Goal: Find specific page/section: Find specific page/section

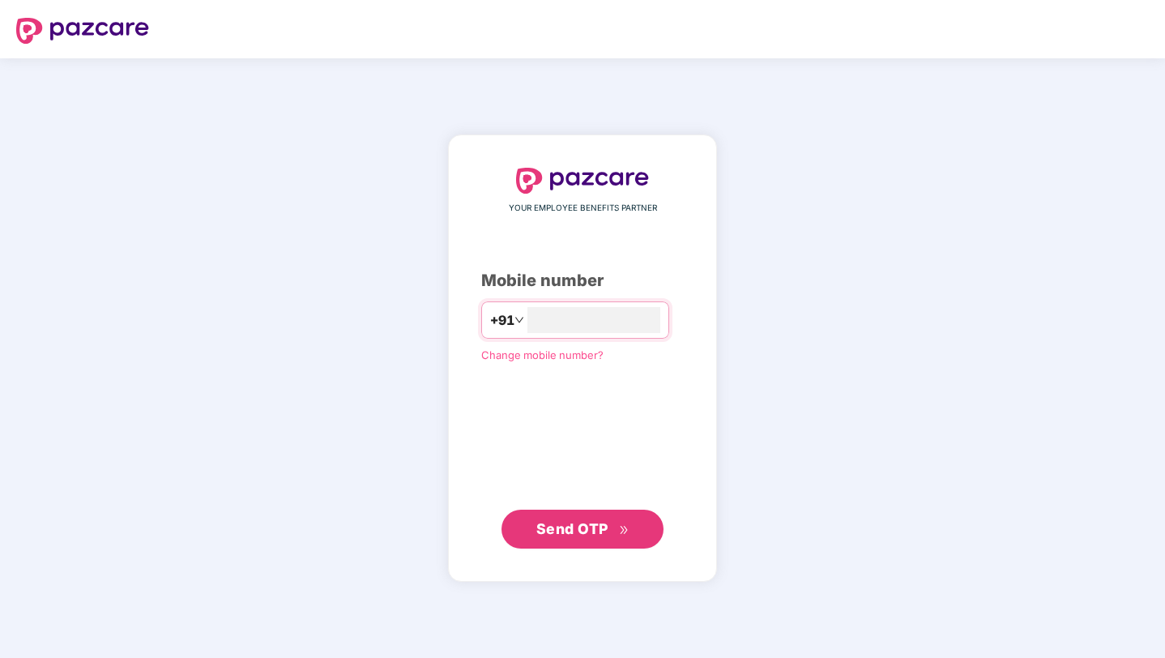
type input "**********"
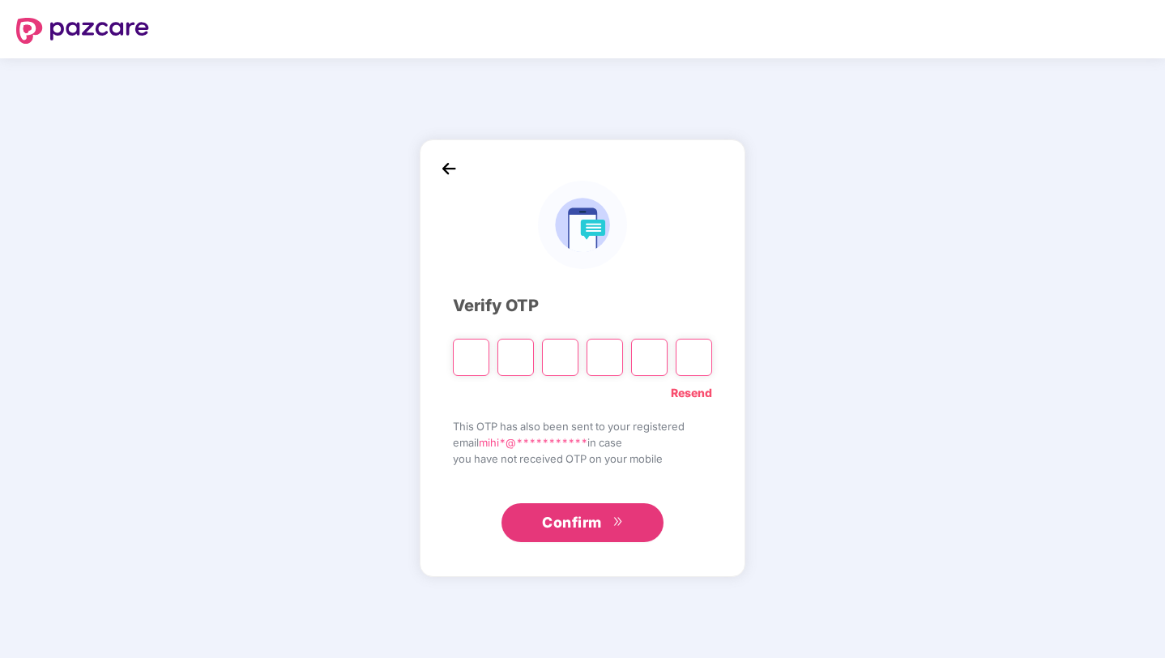
type input "*"
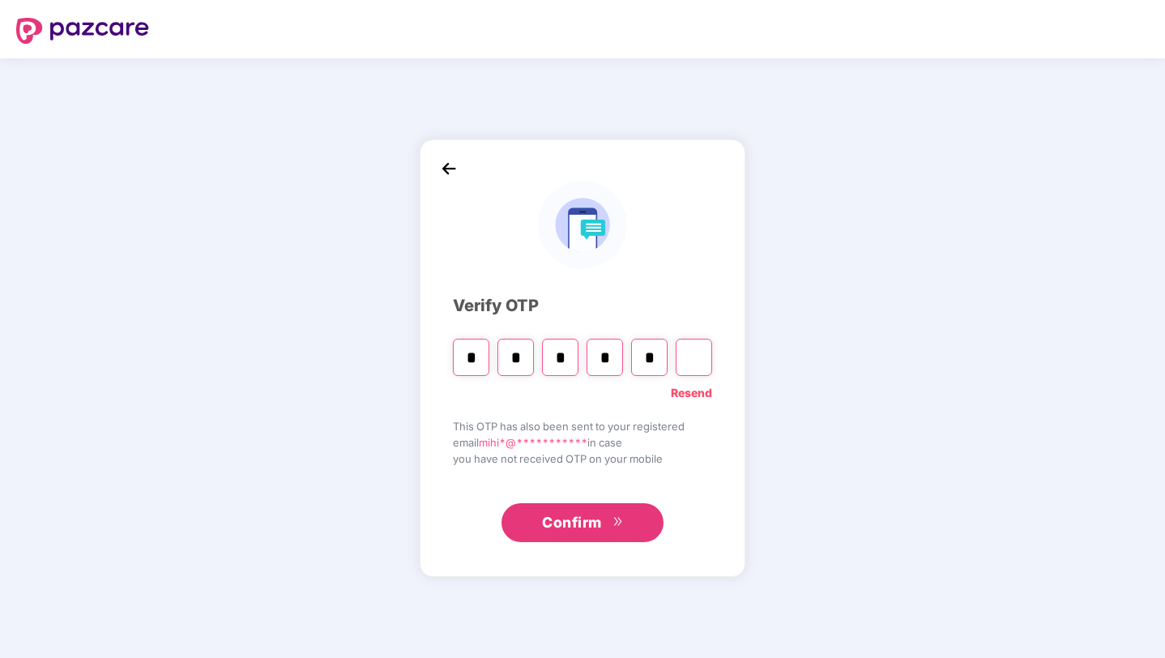
type input "*"
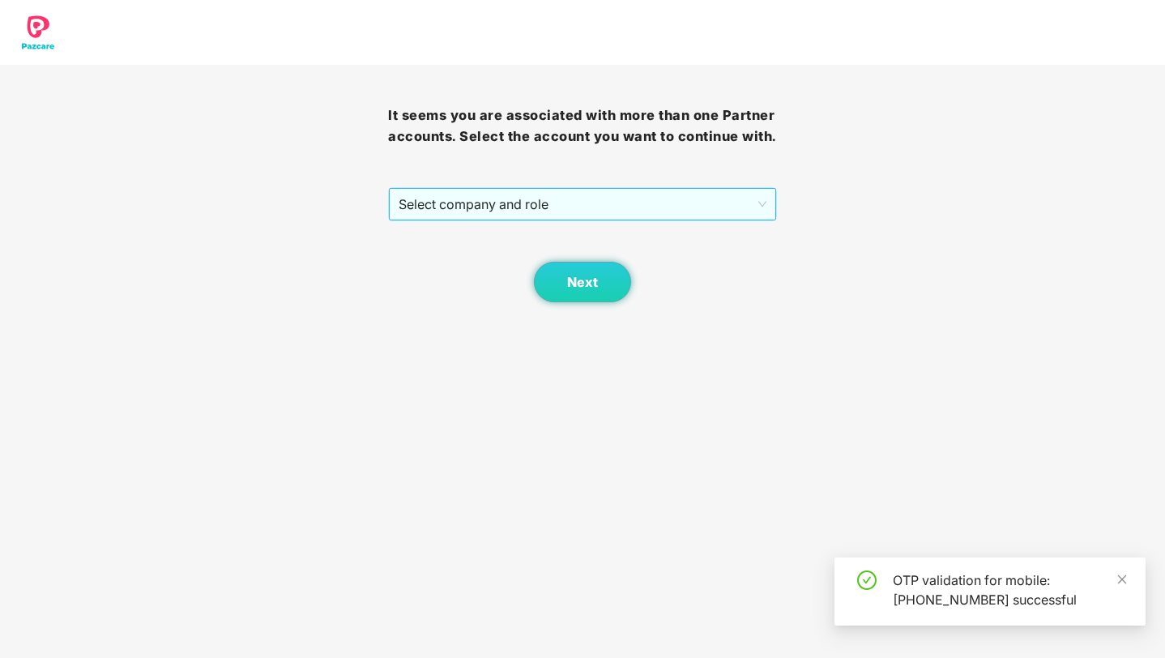
click at [490, 220] on span "Select company and role" at bounding box center [582, 204] width 367 height 31
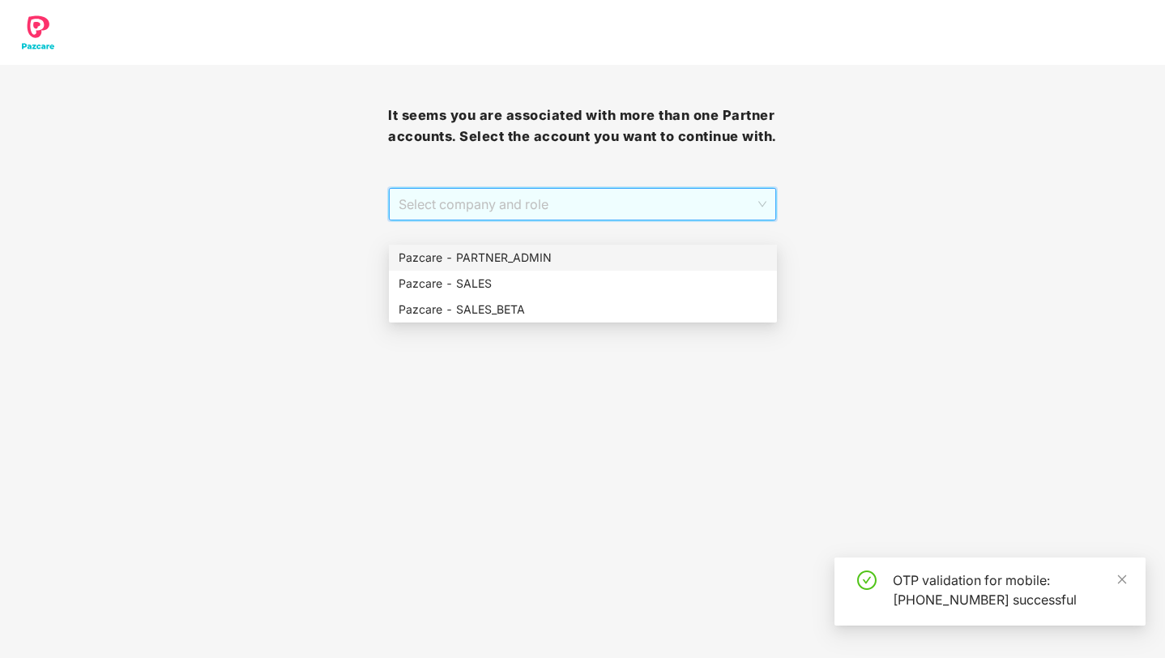
click at [490, 254] on div "Pazcare - PARTNER_ADMIN" at bounding box center [583, 258] width 369 height 18
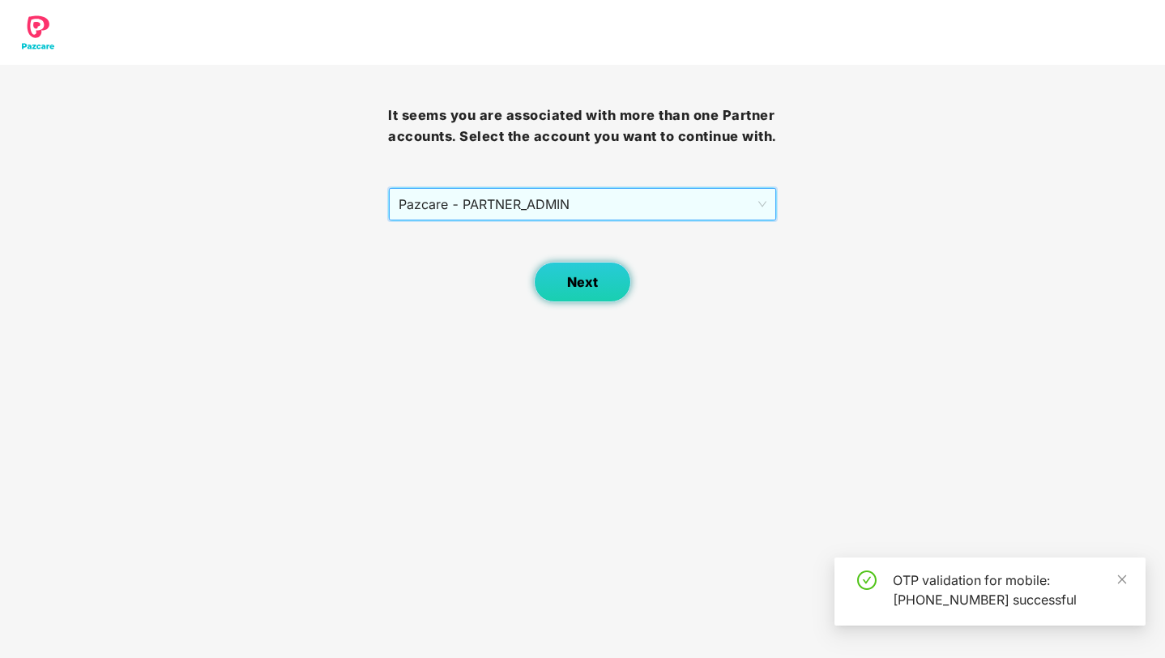
click at [567, 290] on span "Next" at bounding box center [582, 282] width 31 height 15
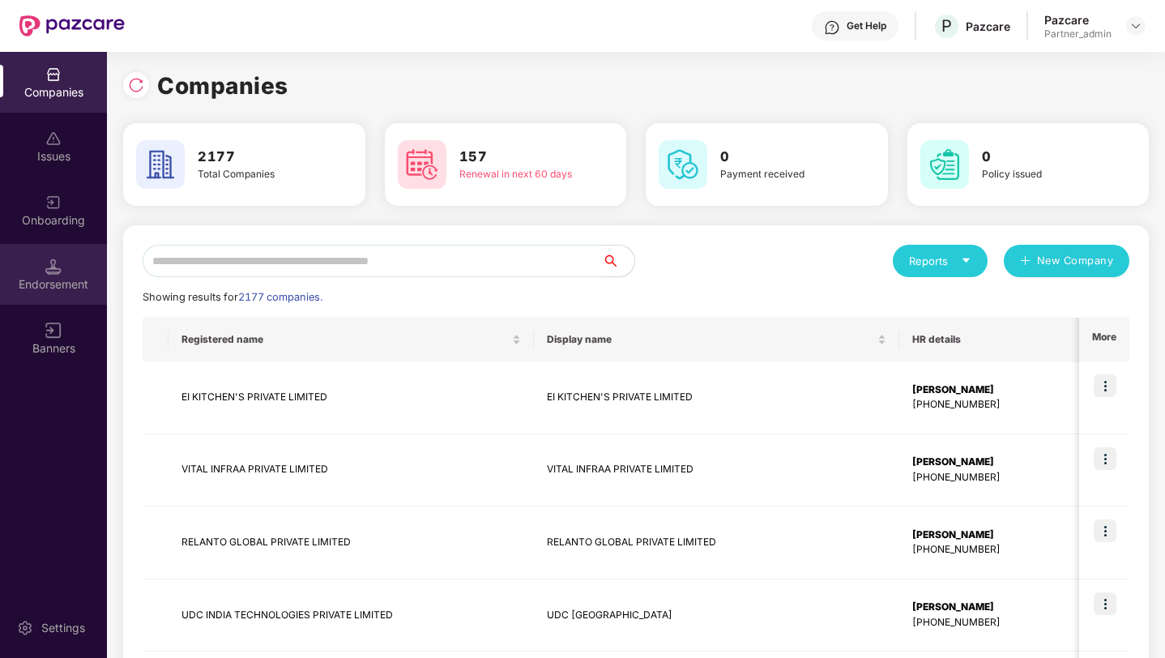
click at [71, 259] on div "Endorsement" at bounding box center [53, 274] width 107 height 61
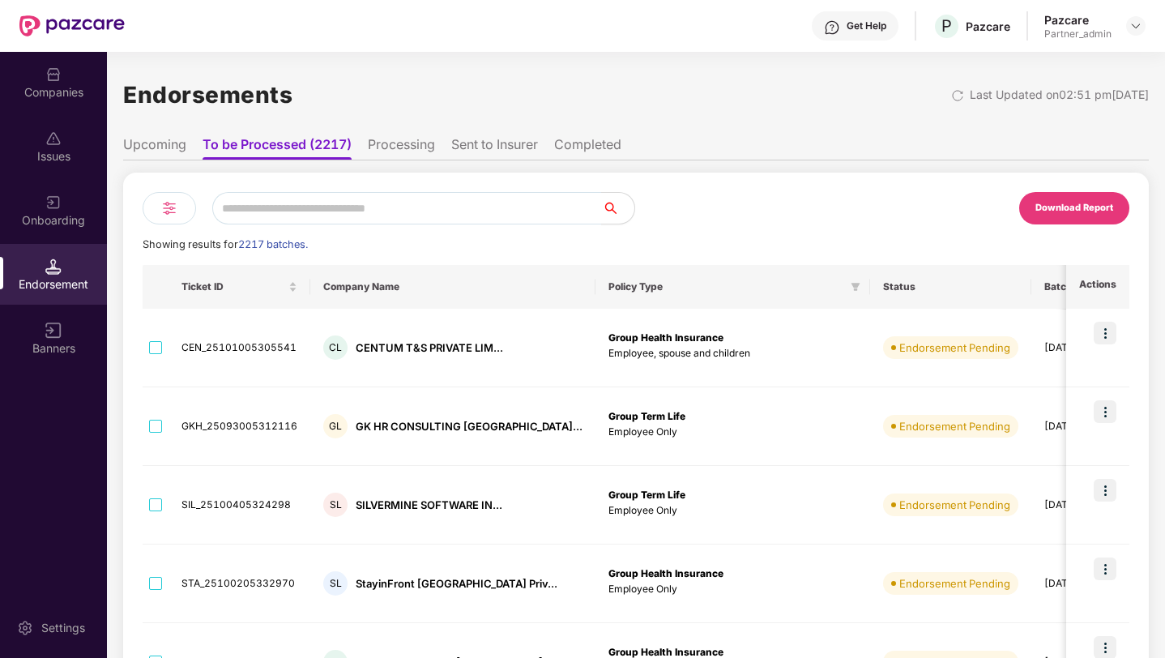
click at [179, 217] on div at bounding box center [169, 208] width 53 height 32
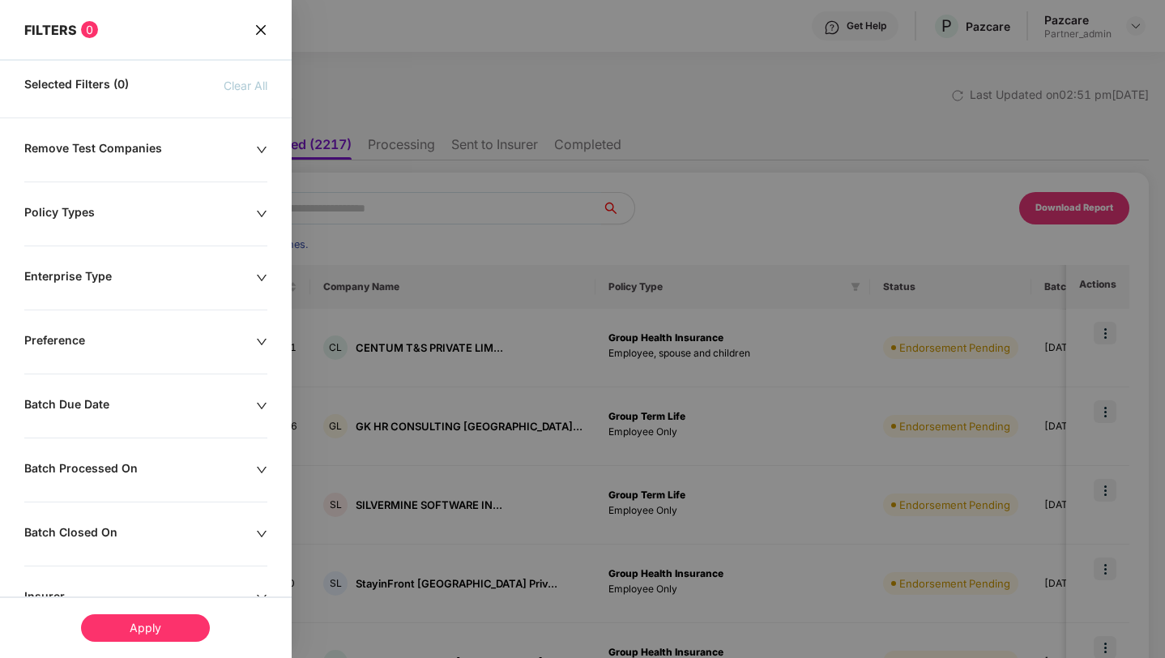
click at [130, 210] on div "Policy Types" at bounding box center [140, 214] width 232 height 18
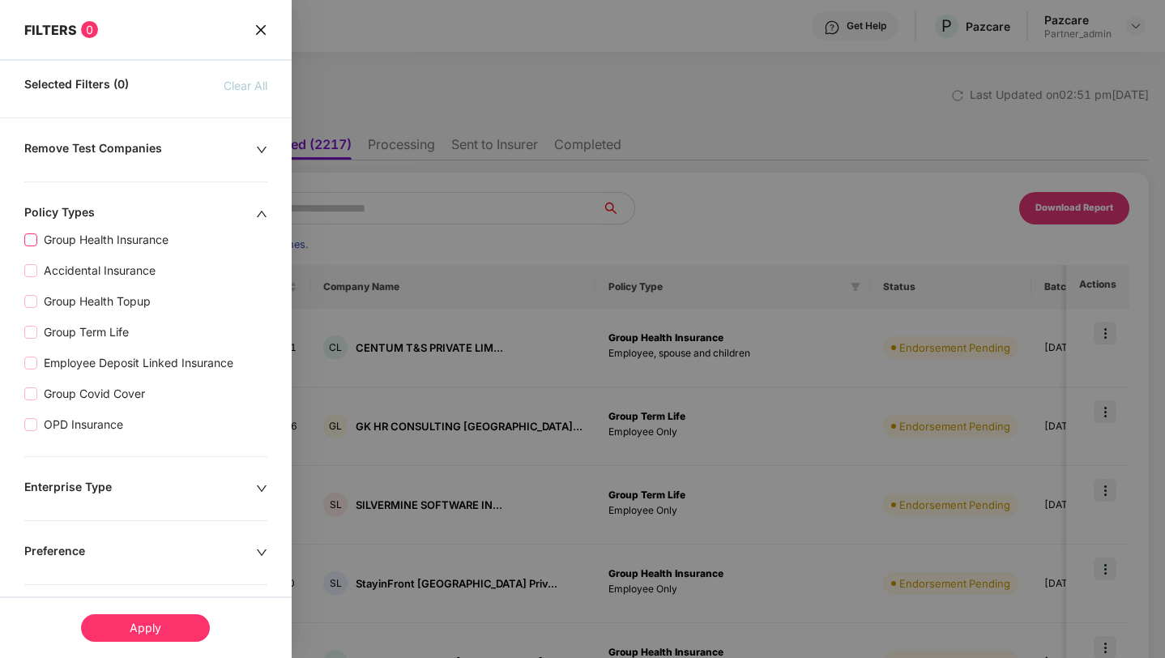
click at [99, 237] on span "Group Health Insurance" at bounding box center [106, 240] width 138 height 18
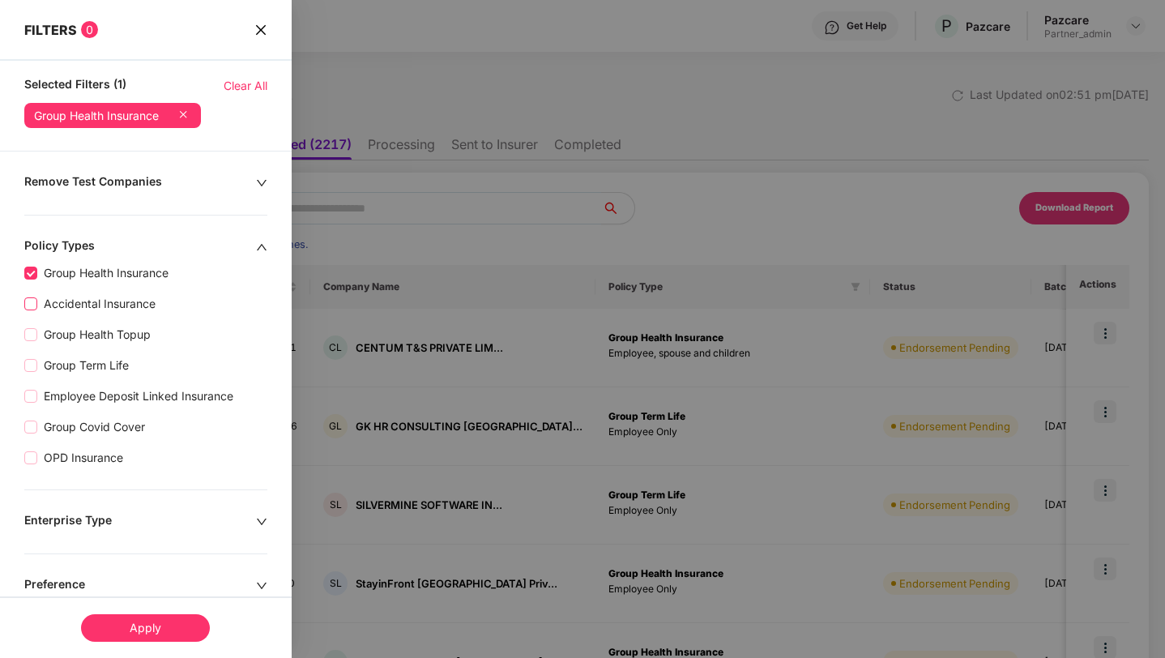
click at [96, 307] on span "Accidental Insurance" at bounding box center [99, 304] width 125 height 18
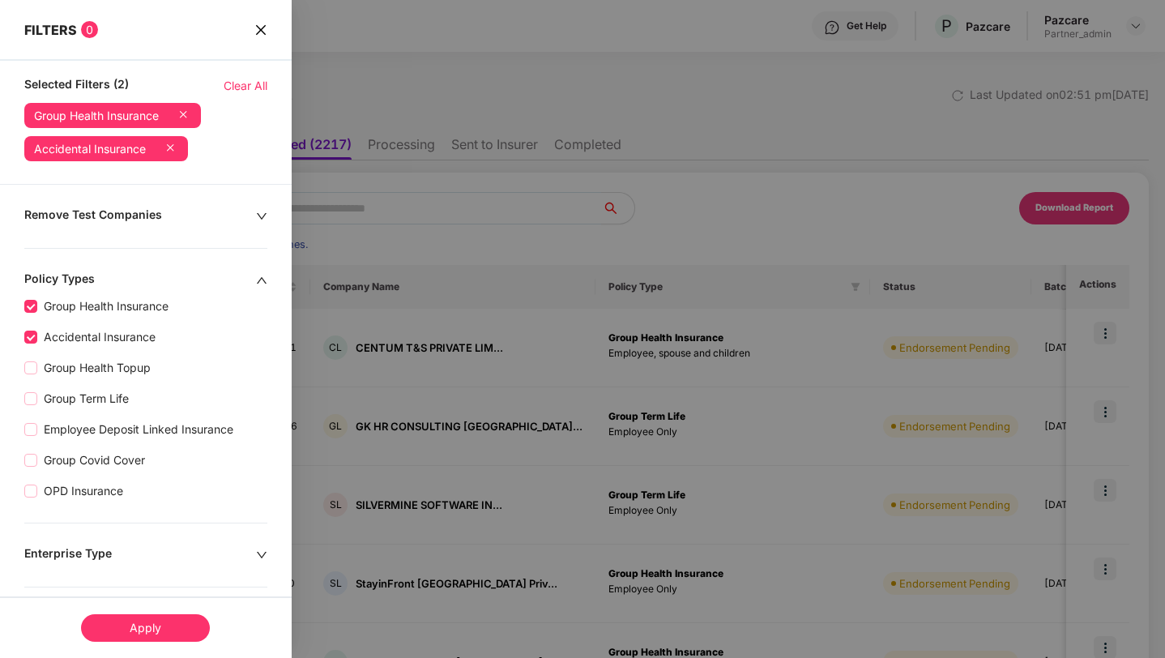
click at [141, 630] on div "Apply" at bounding box center [145, 628] width 129 height 28
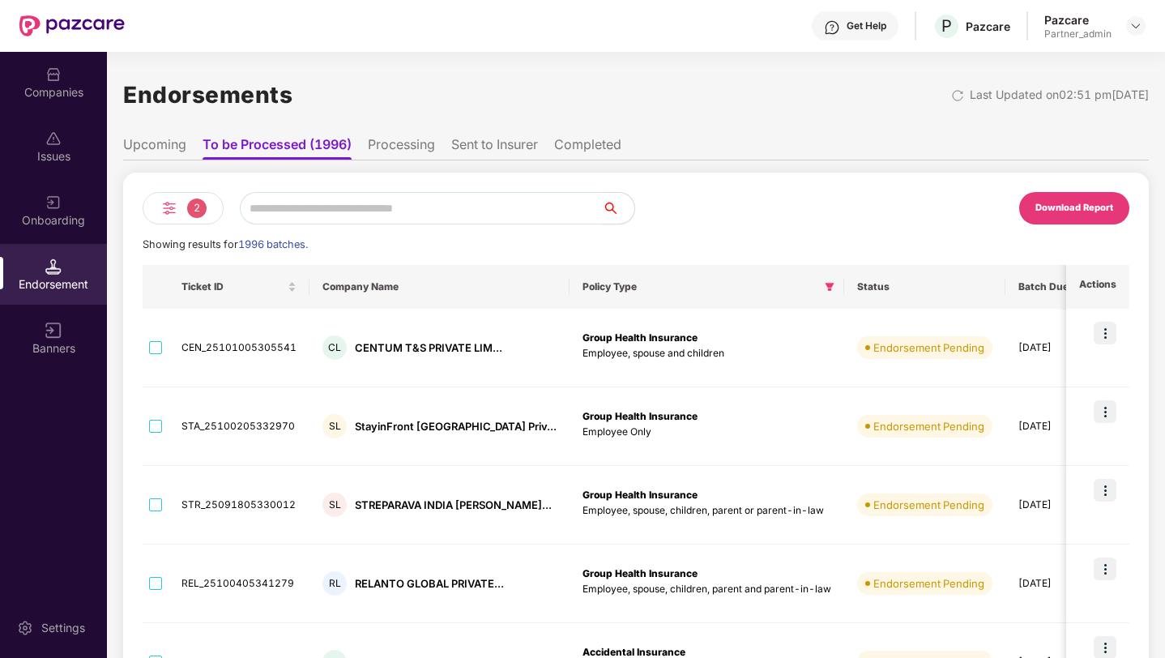
click at [282, 211] on input "text" at bounding box center [421, 208] width 362 height 32
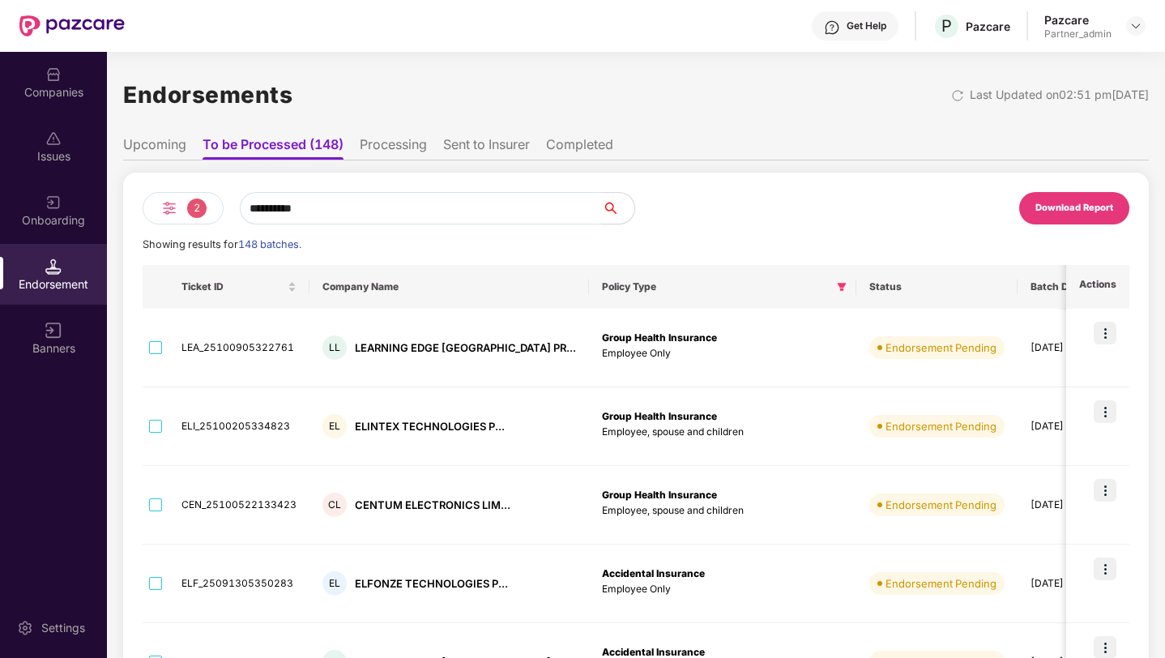
type input "**********"
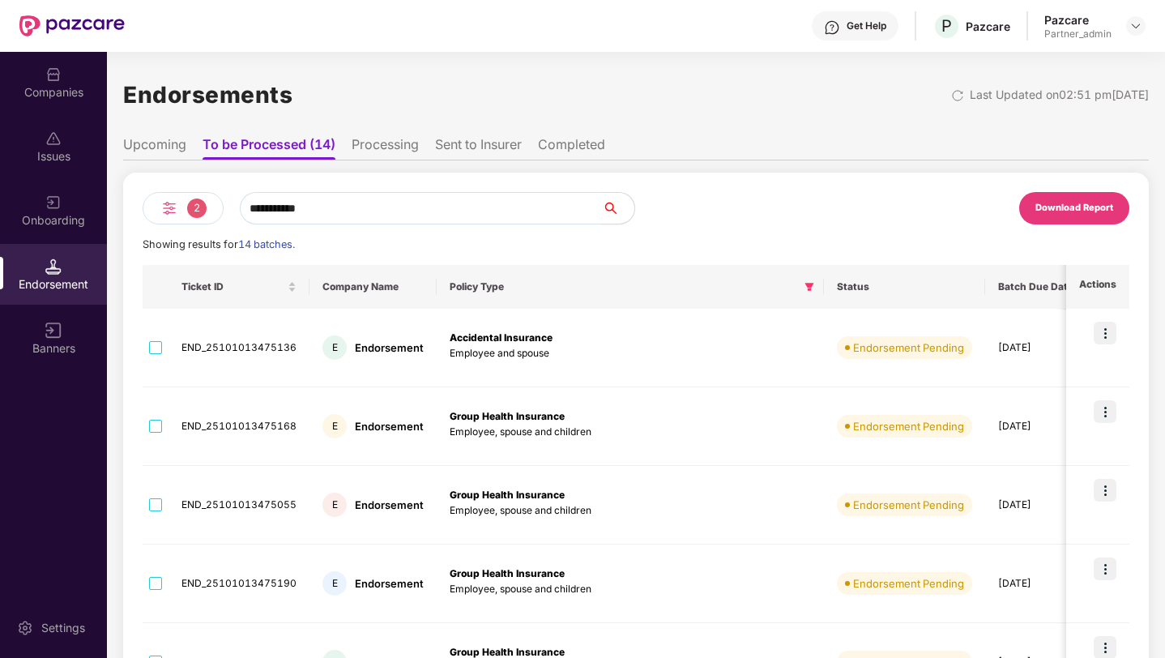
click at [173, 141] on li "Upcoming" at bounding box center [154, 148] width 63 height 24
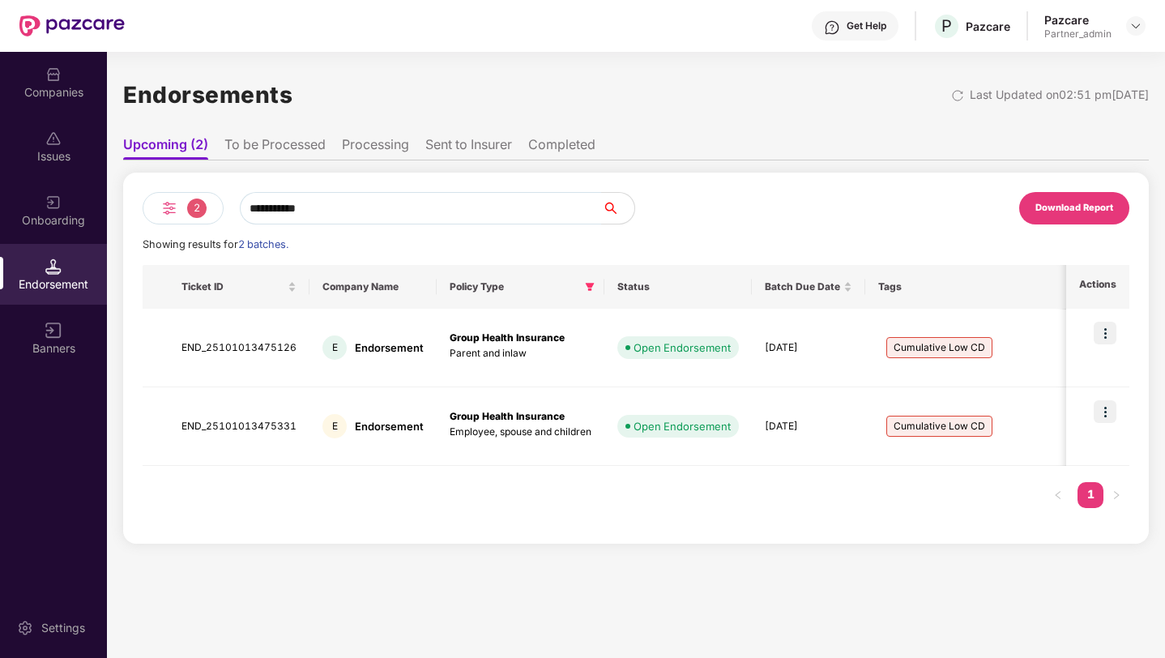
click at [303, 147] on li "To be Processed" at bounding box center [274, 148] width 101 height 24
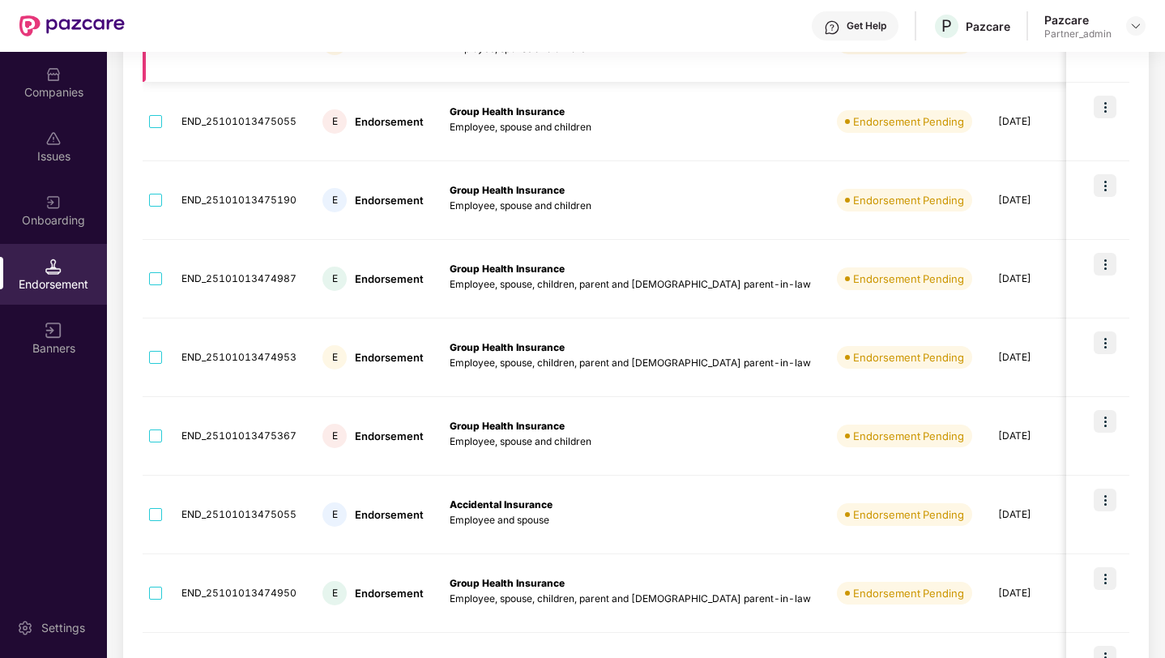
scroll to position [515, 0]
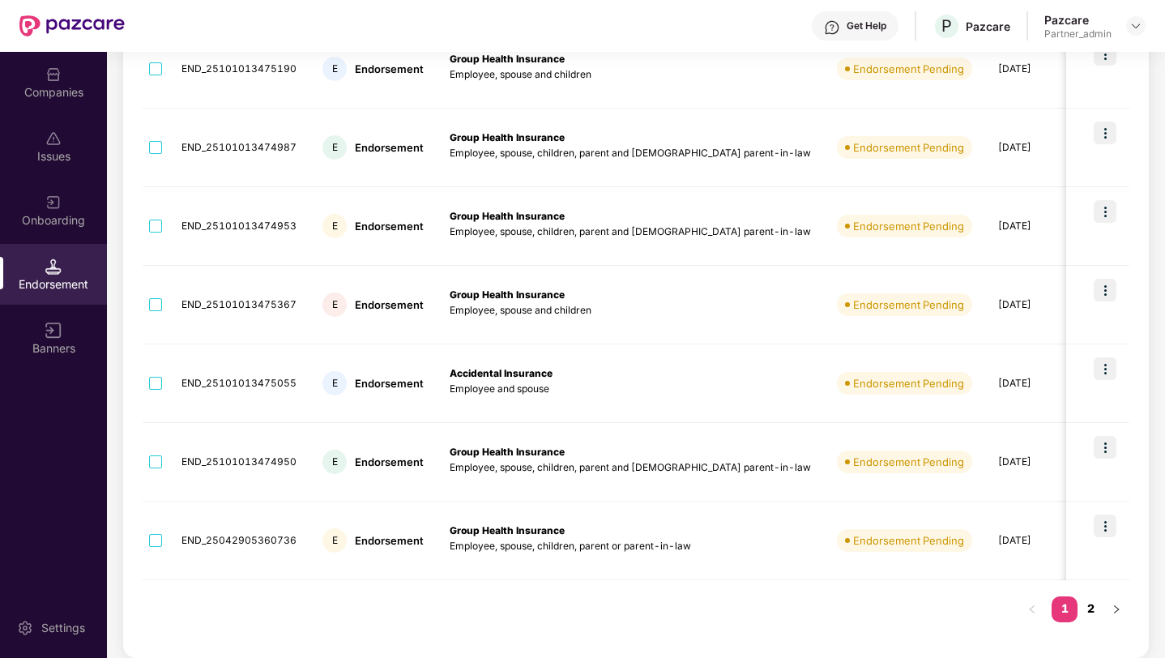
click at [1090, 604] on link "2" at bounding box center [1091, 608] width 26 height 24
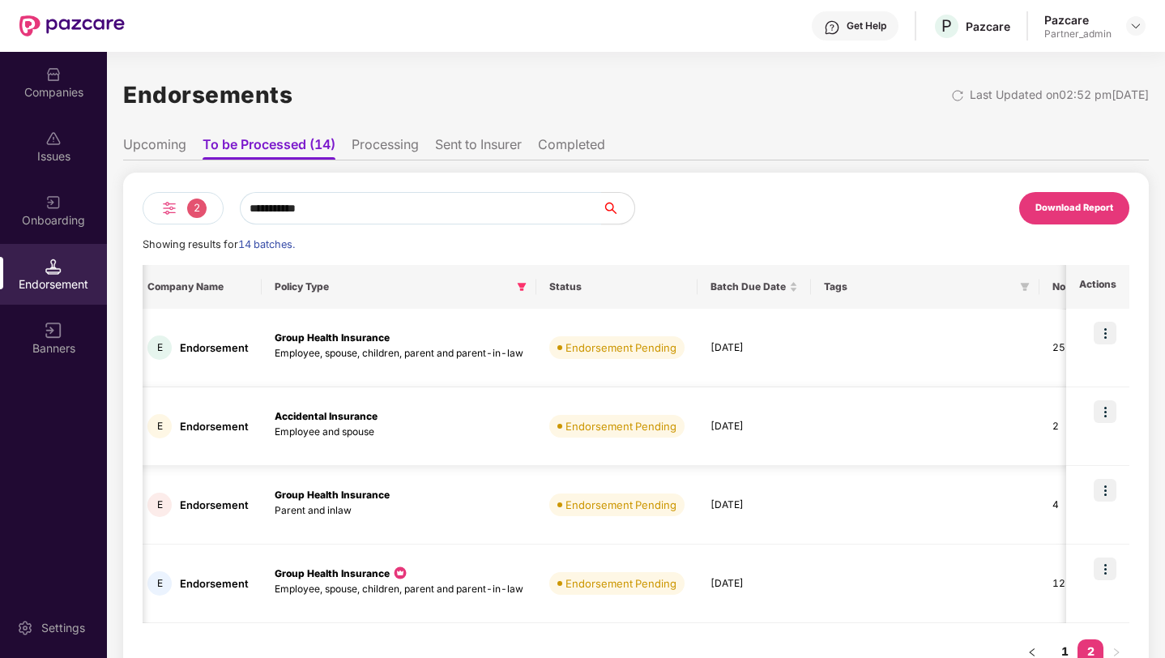
scroll to position [43, 0]
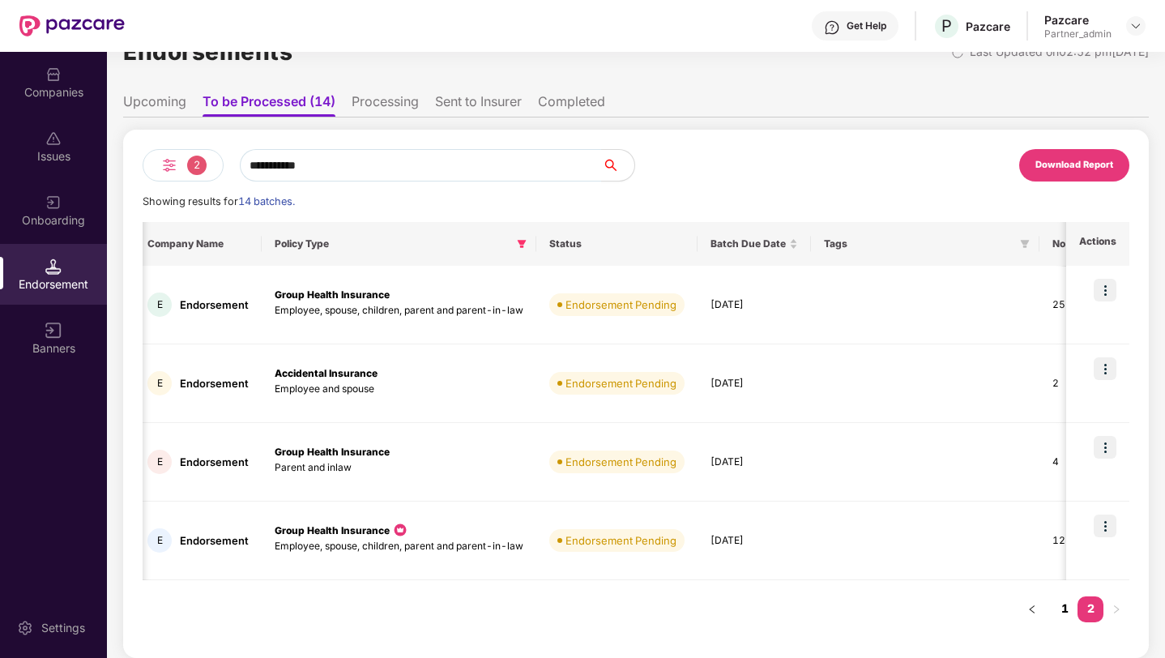
click at [1071, 609] on link "1" at bounding box center [1065, 608] width 26 height 24
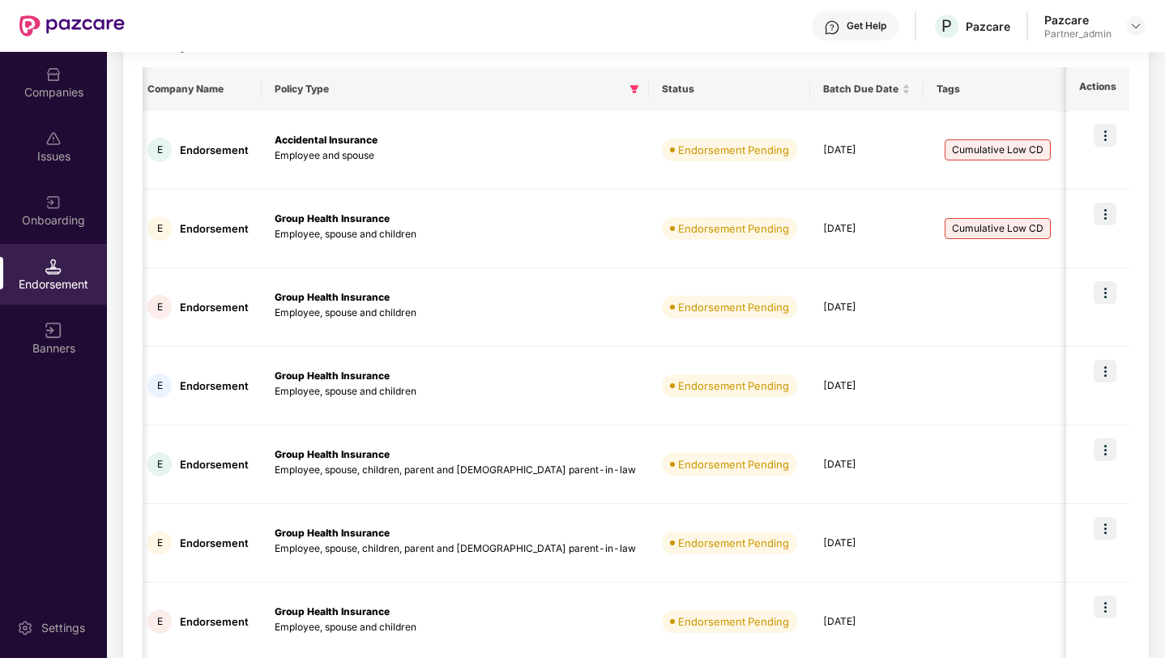
scroll to position [515, 0]
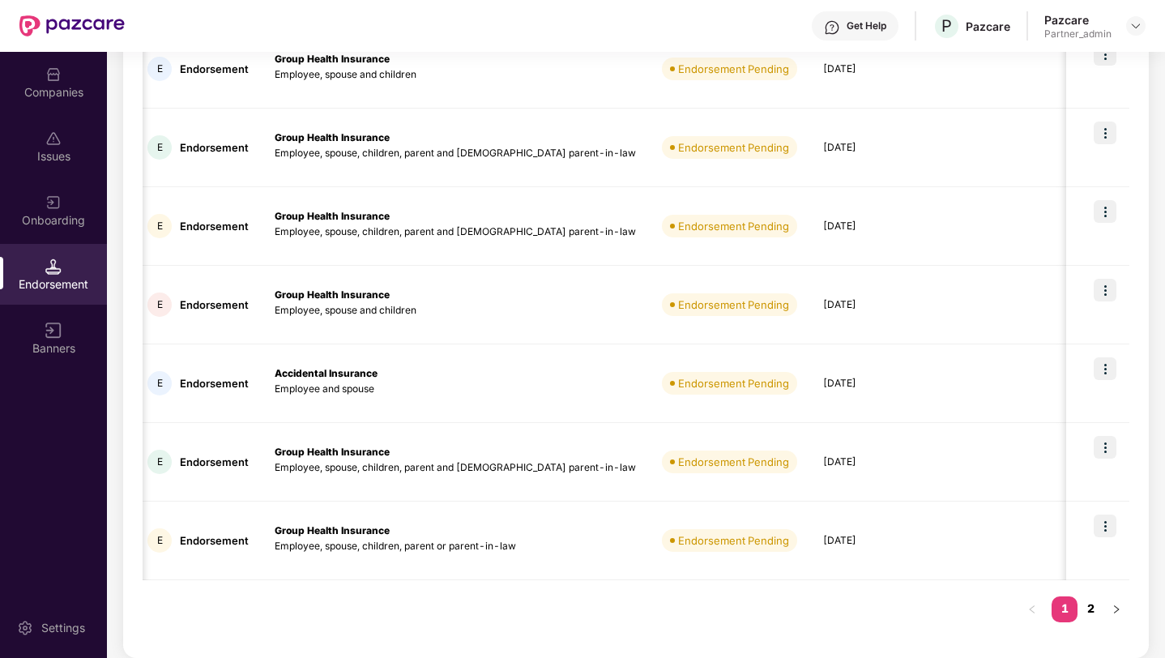
click at [1088, 610] on link "2" at bounding box center [1091, 608] width 26 height 24
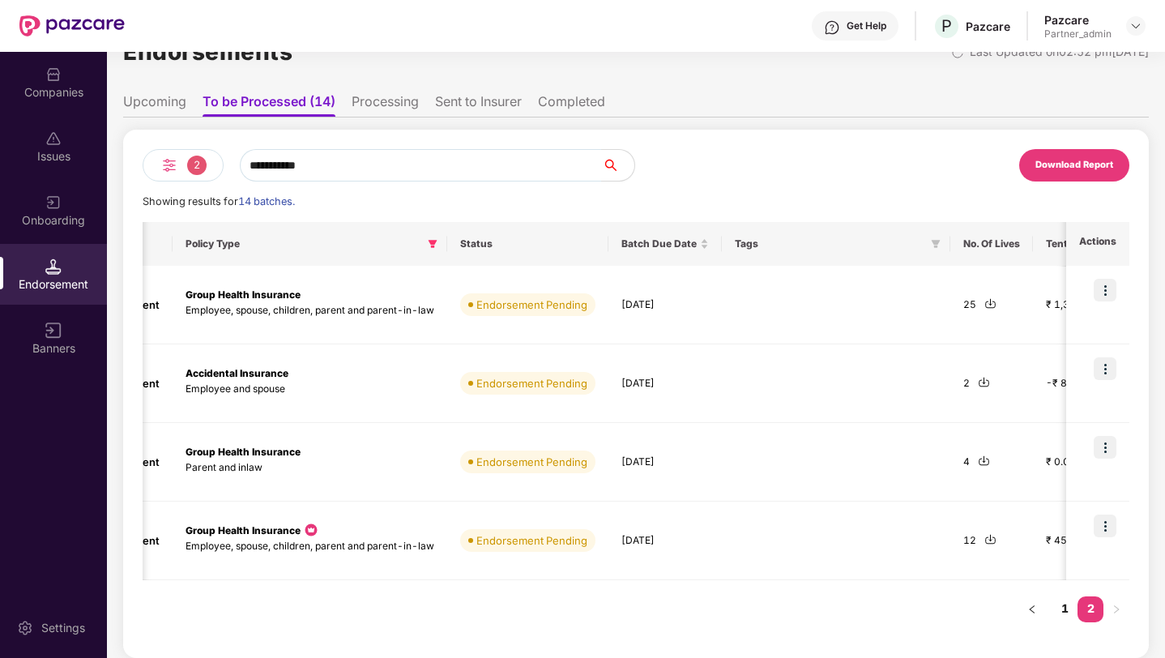
scroll to position [0, 0]
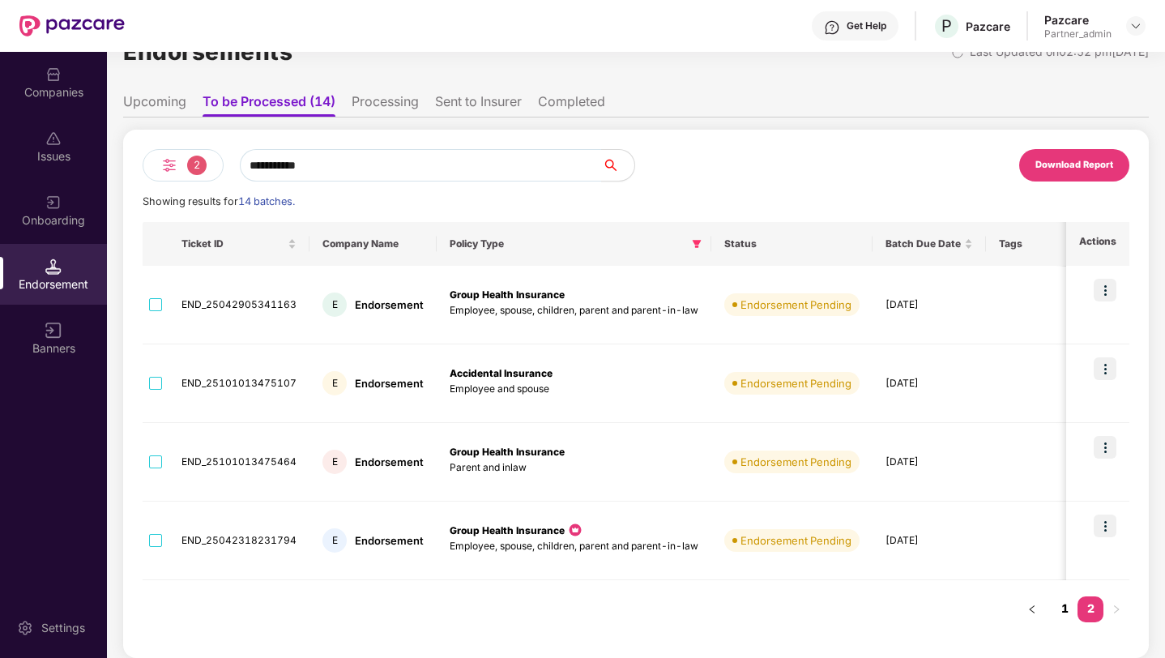
click at [1060, 609] on link "1" at bounding box center [1065, 608] width 26 height 24
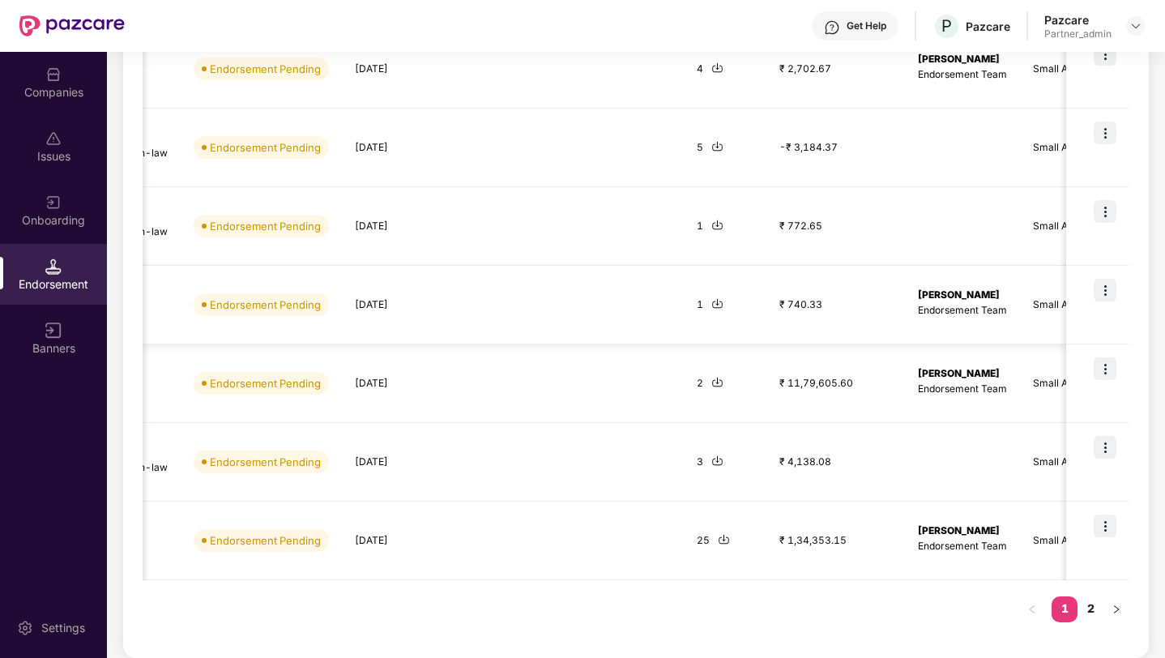
scroll to position [0, 678]
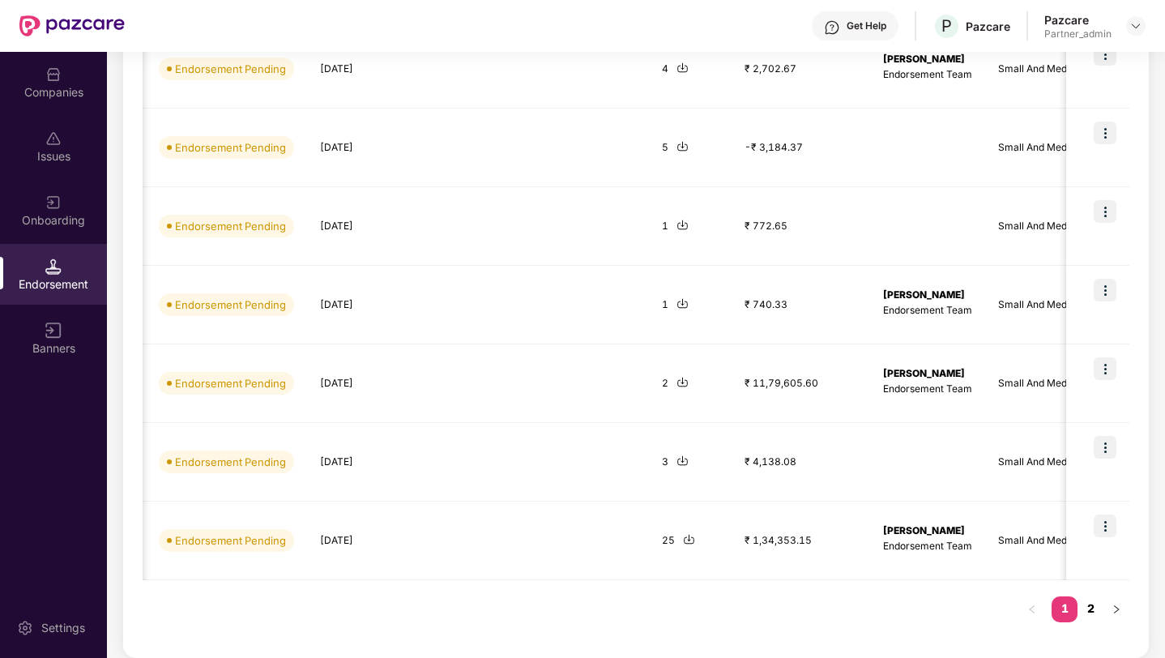
click at [1090, 611] on link "2" at bounding box center [1091, 608] width 26 height 24
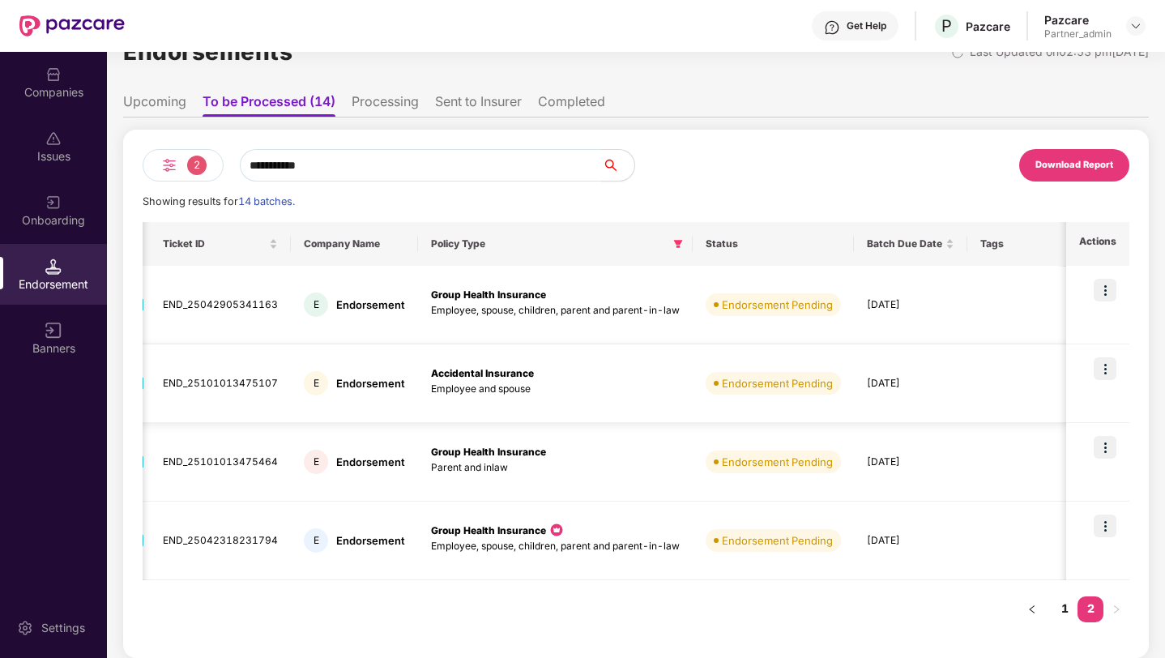
scroll to position [0, 15]
click at [1061, 613] on link "1" at bounding box center [1065, 608] width 26 height 24
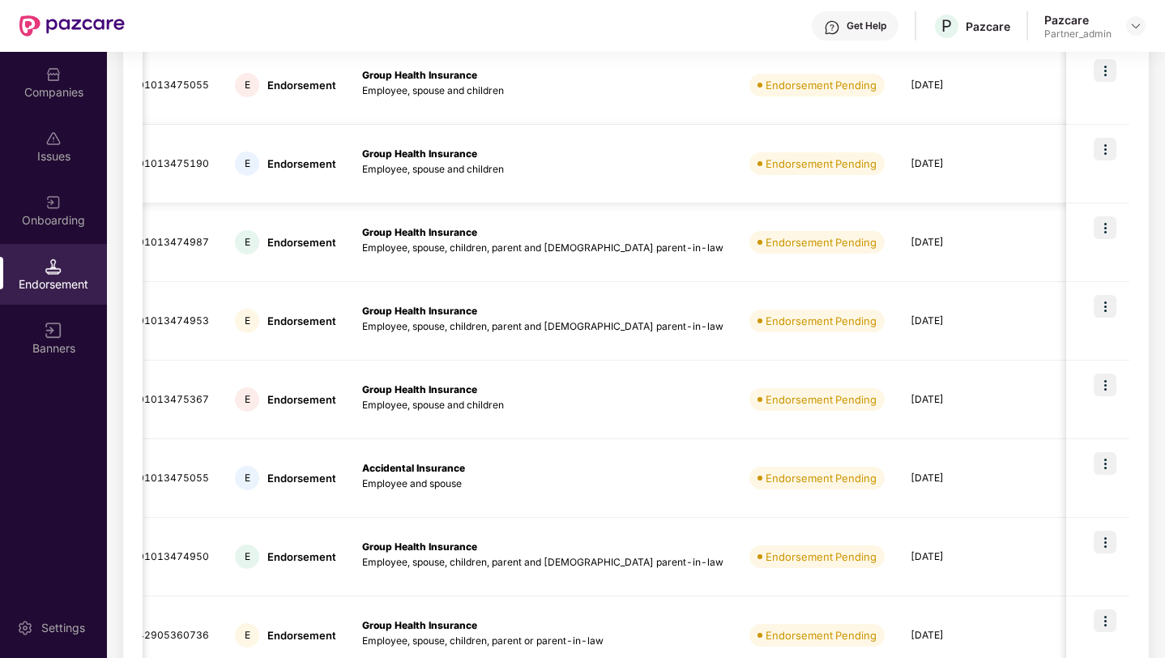
scroll to position [515, 0]
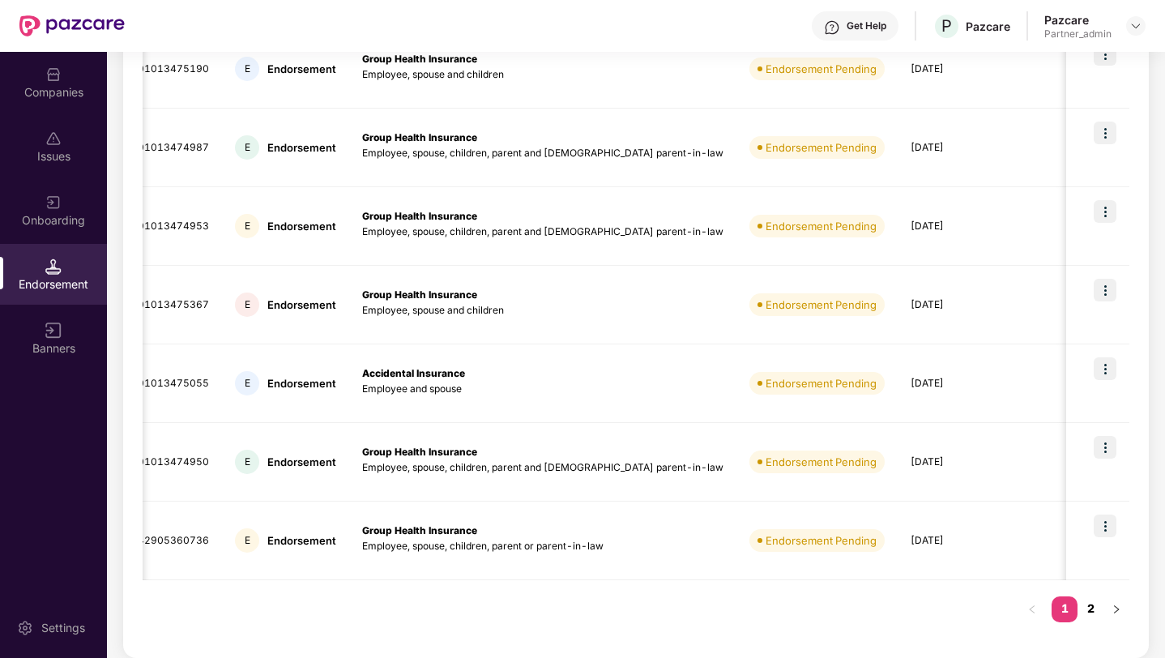
click at [1089, 608] on link "2" at bounding box center [1091, 608] width 26 height 24
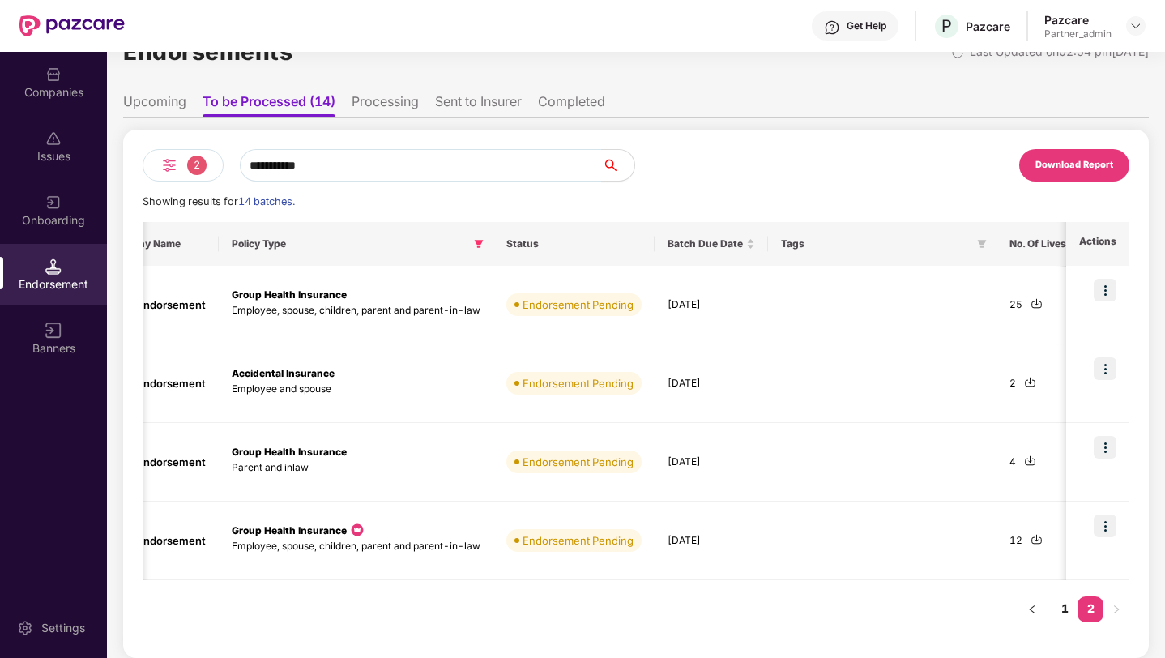
scroll to position [0, 0]
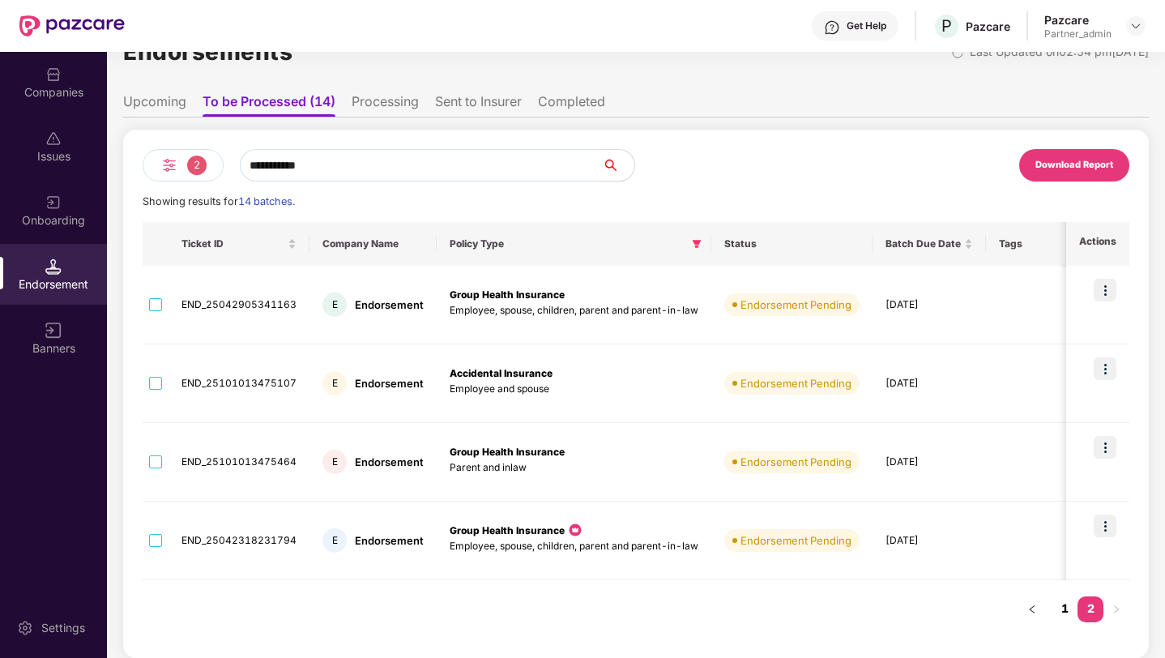
click at [1059, 606] on link "1" at bounding box center [1065, 608] width 26 height 24
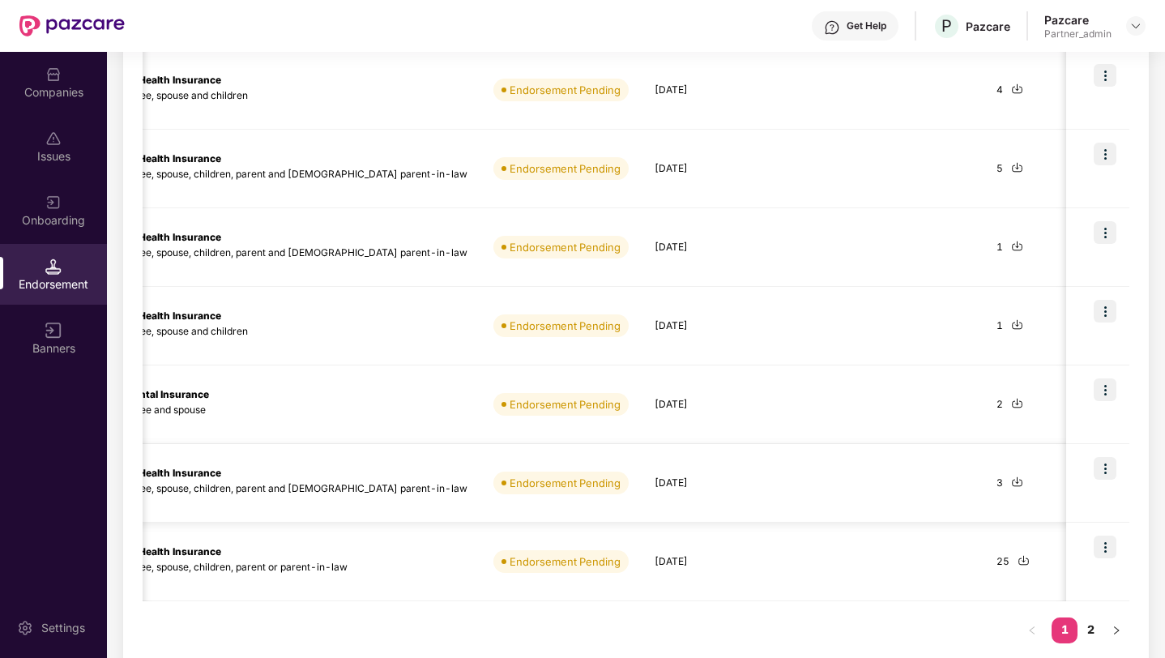
scroll to position [515, 0]
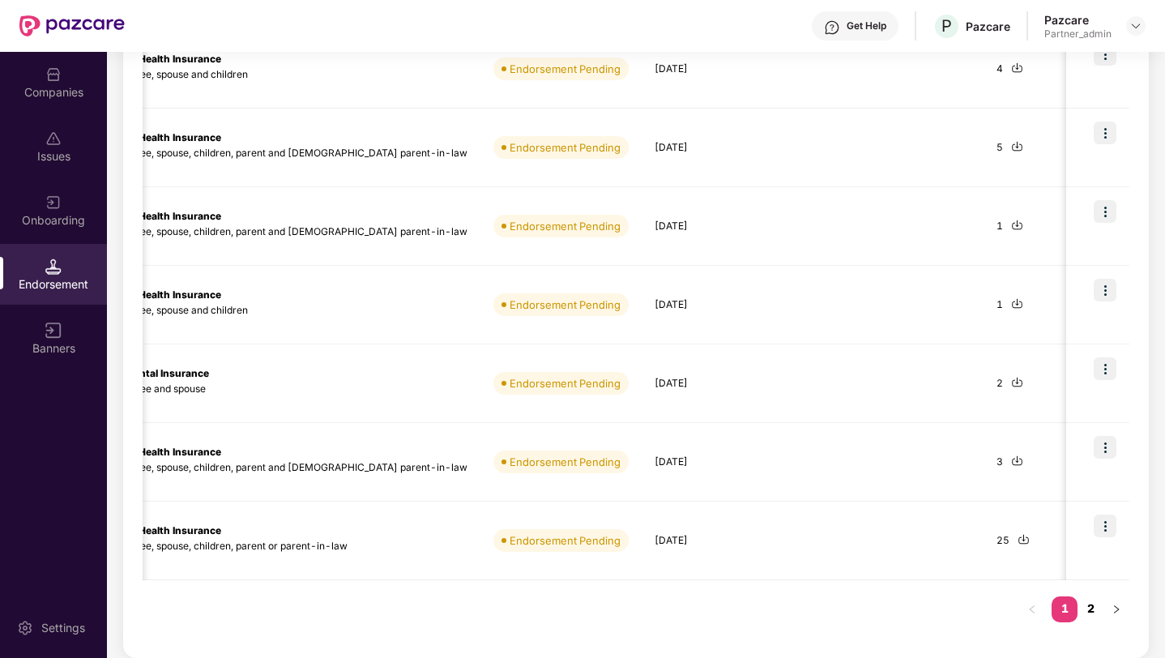
click at [1088, 610] on link "2" at bounding box center [1091, 608] width 26 height 24
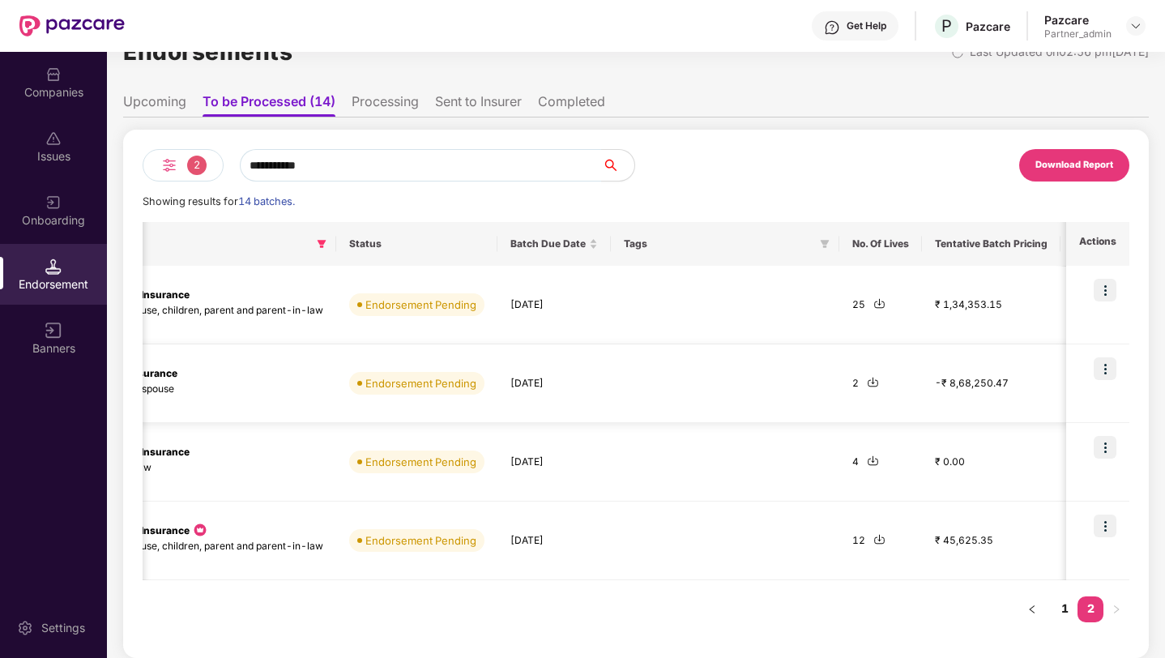
scroll to position [0, 0]
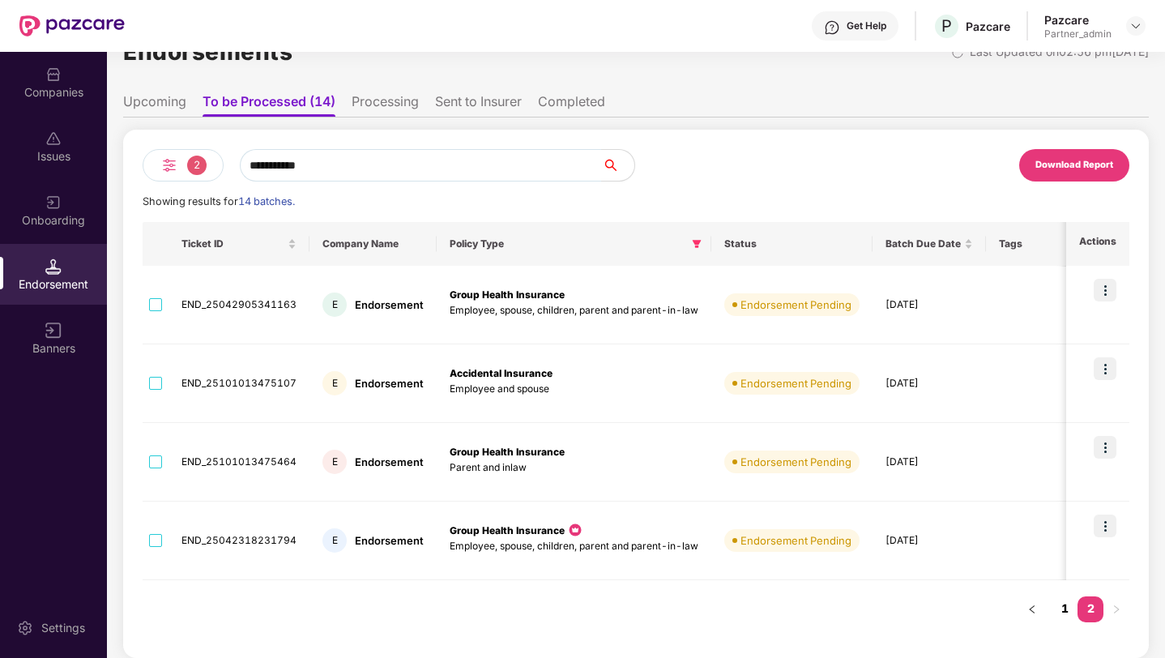
click at [1066, 610] on link "1" at bounding box center [1065, 608] width 26 height 24
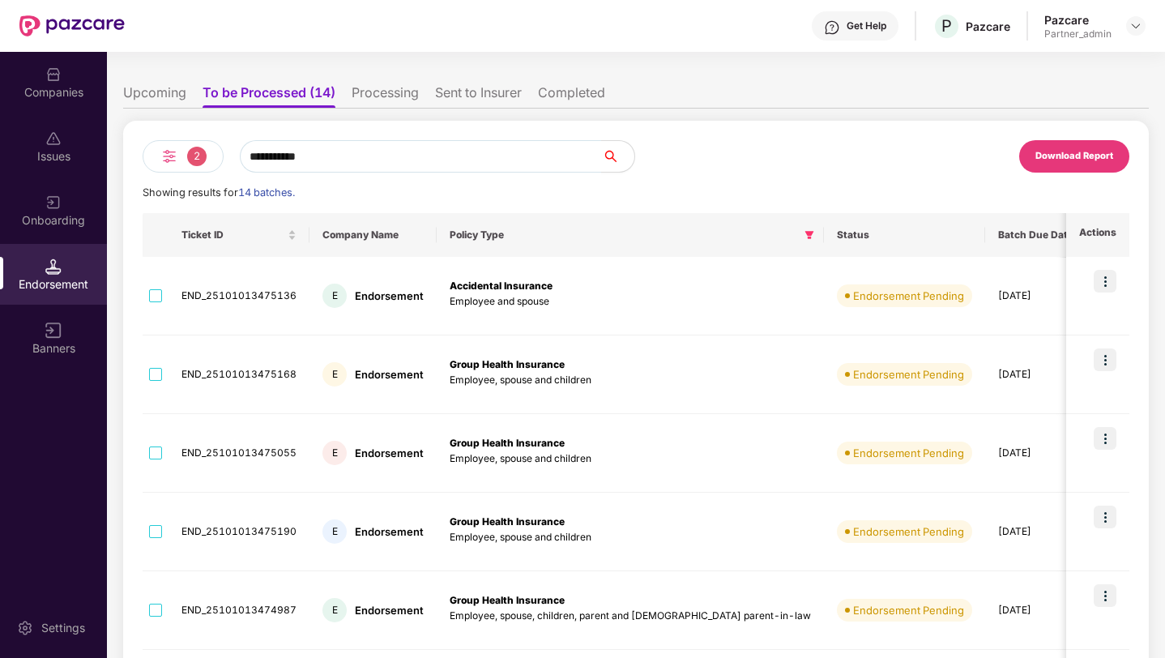
scroll to position [66, 0]
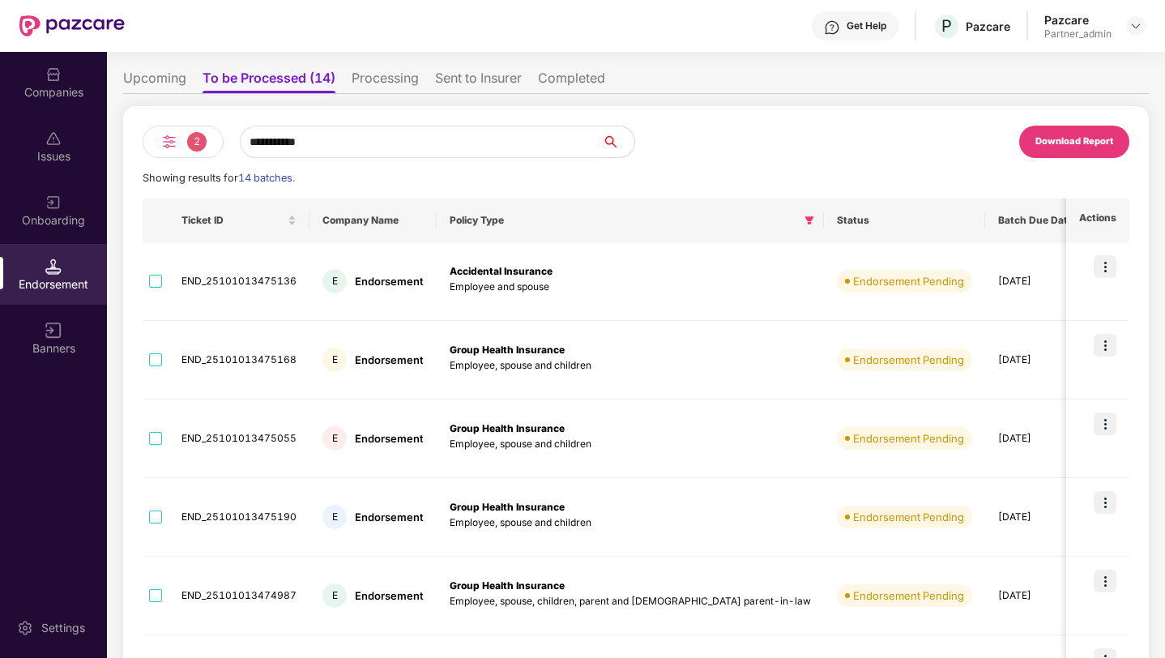
click at [165, 88] on li "Upcoming" at bounding box center [154, 82] width 63 height 24
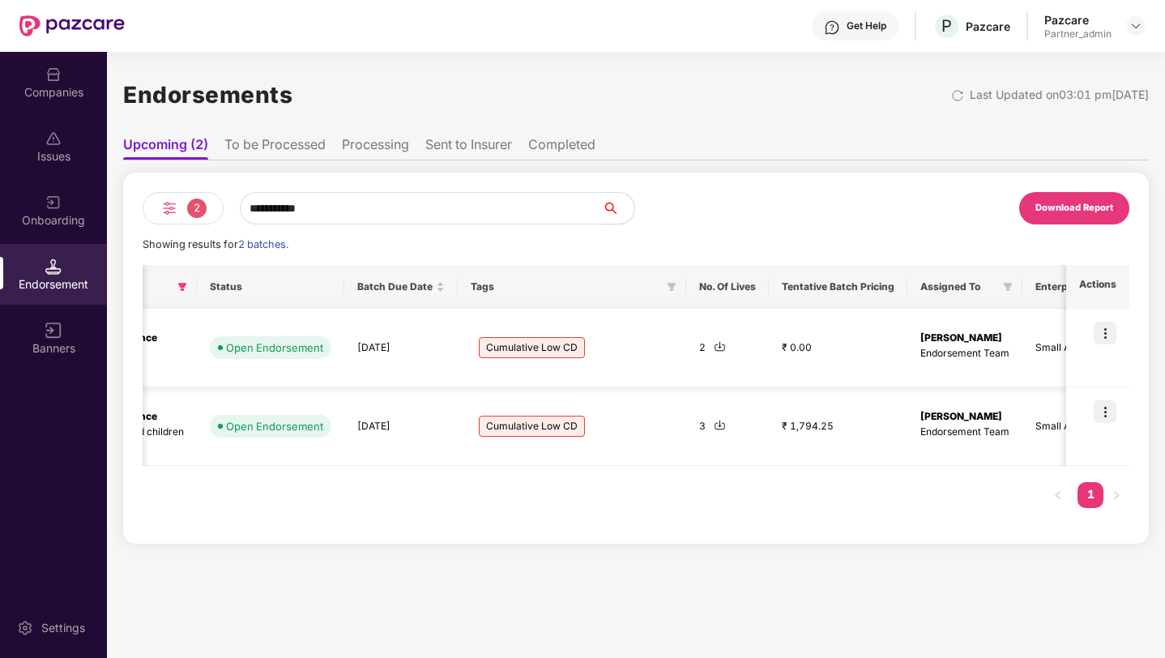
scroll to position [0, 648]
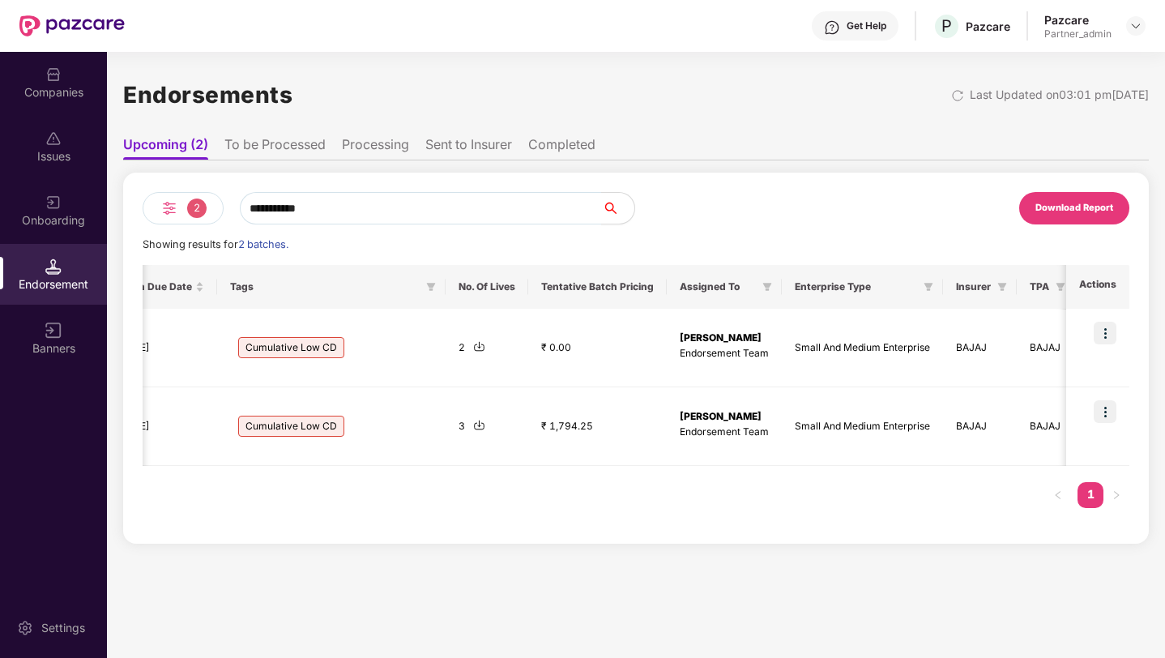
click at [287, 139] on li "To be Processed" at bounding box center [274, 148] width 101 height 24
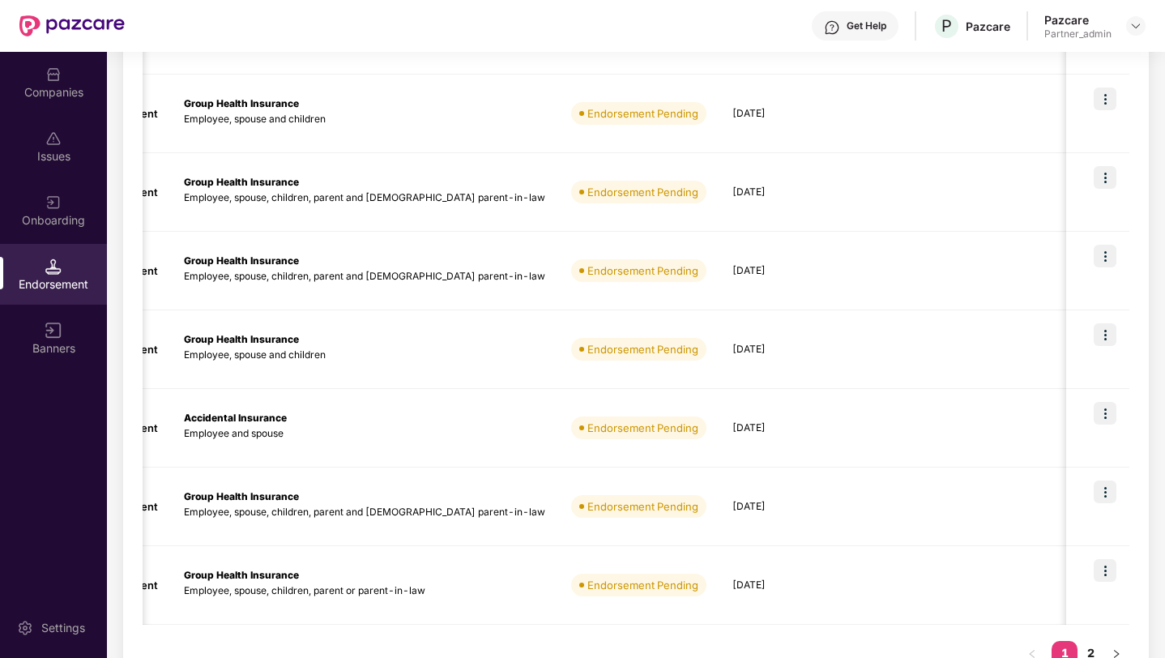
scroll to position [515, 0]
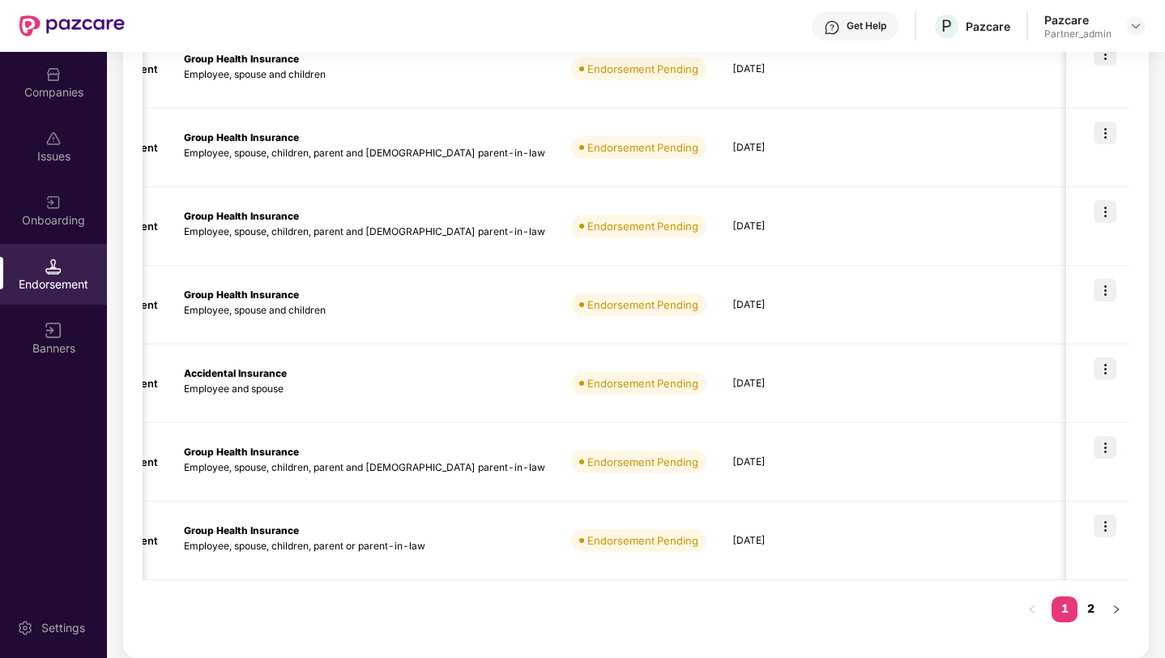
click at [1092, 603] on link "2" at bounding box center [1091, 608] width 26 height 24
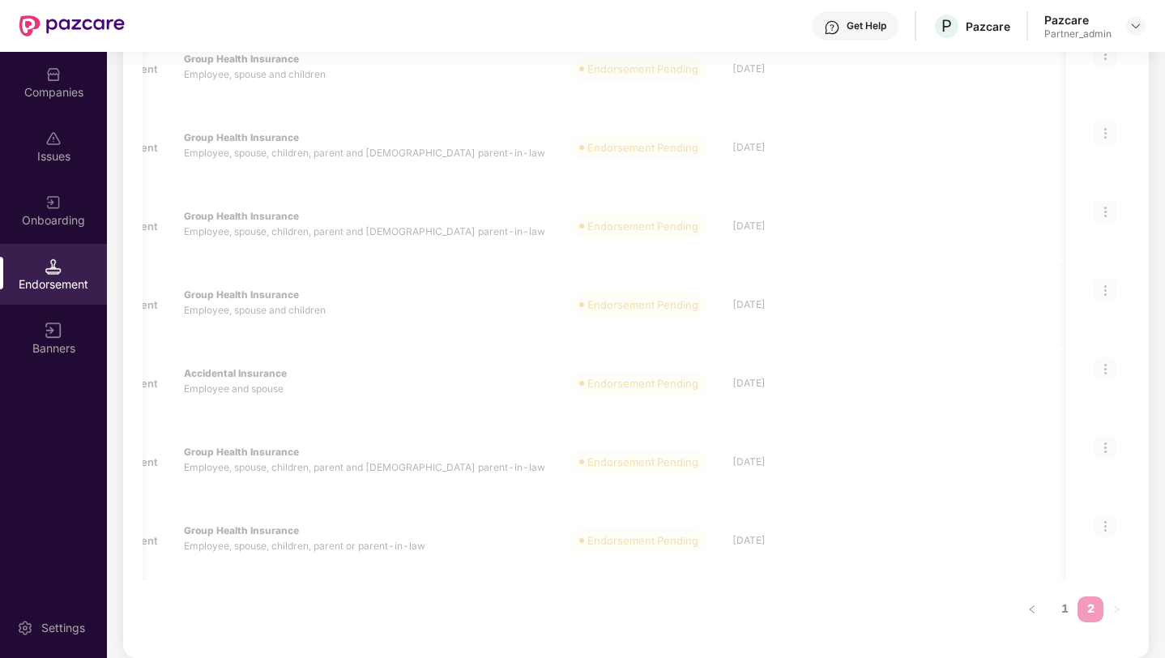
scroll to position [43, 0]
